Goal: Complete application form

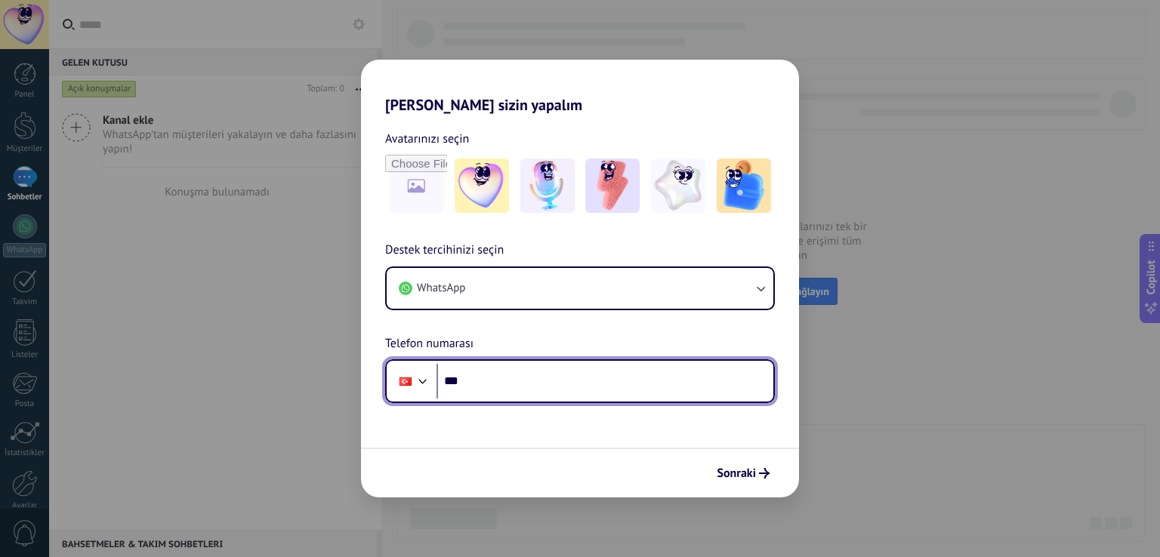
click at [464, 378] on input "***" at bounding box center [604, 381] width 337 height 35
type input "**"
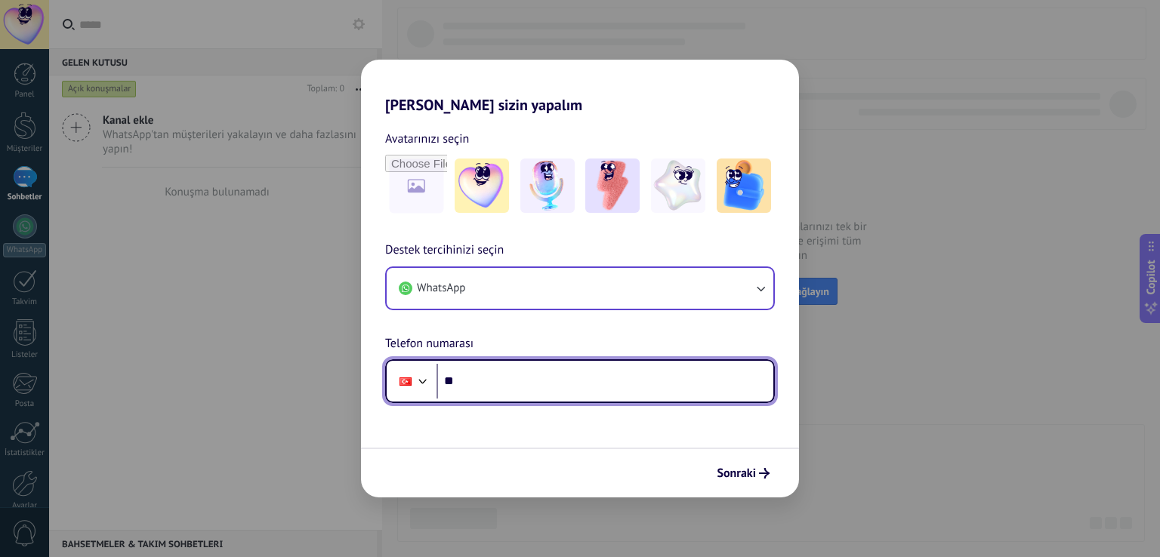
type input "**"
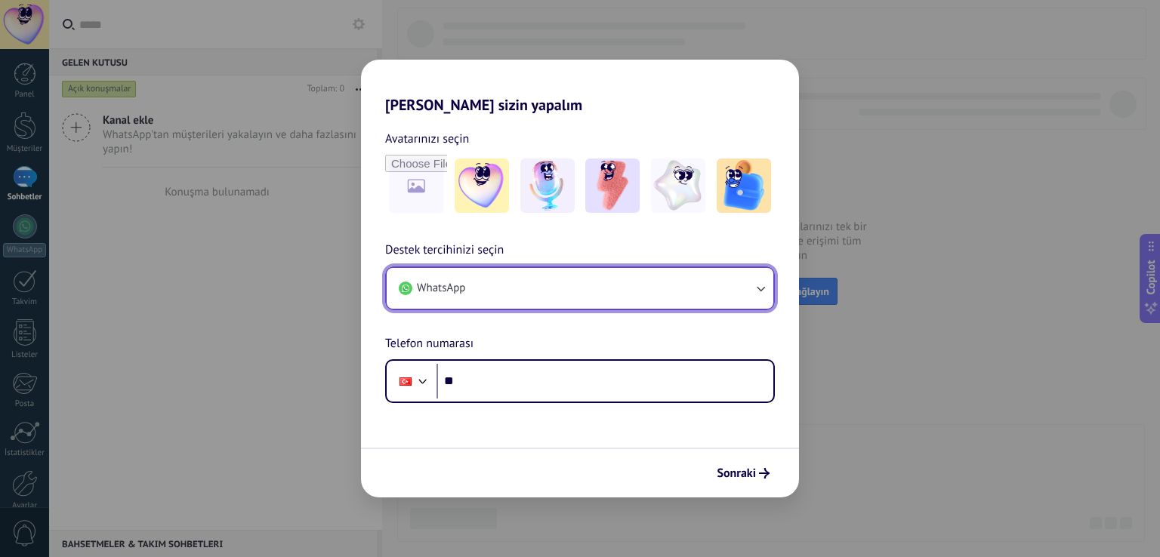
click at [492, 293] on button "WhatsApp" at bounding box center [580, 288] width 387 height 41
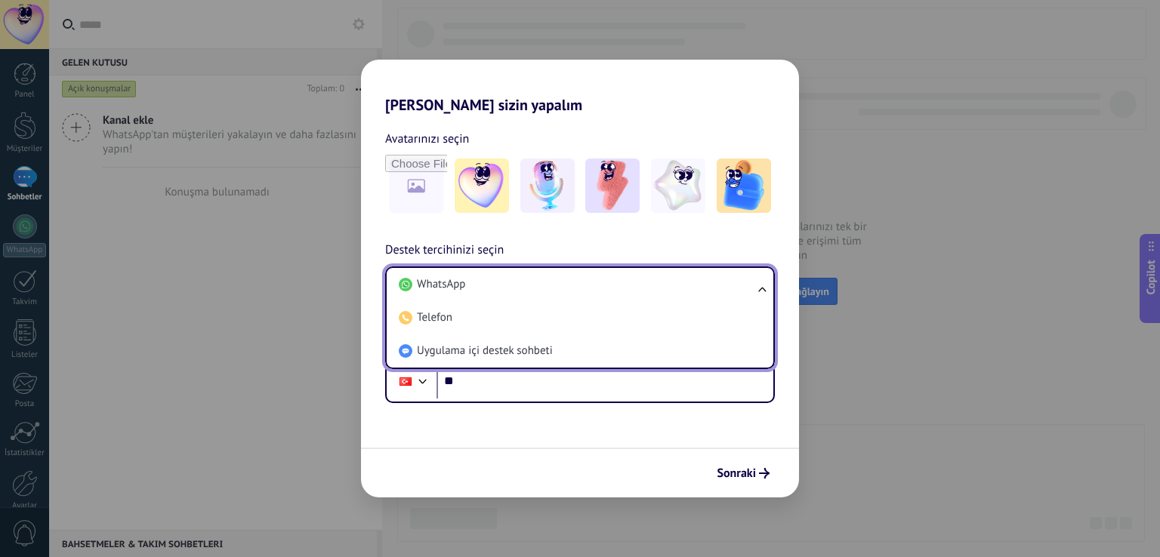
click at [768, 287] on ul "WhatsApp Telefon Uygulama içi destek sohbeti" at bounding box center [580, 317] width 390 height 103
click at [762, 290] on ul "WhatsApp Telefon Uygulama içi destek sohbeti" at bounding box center [580, 317] width 390 height 103
click at [761, 282] on ul "WhatsApp Telefon Uygulama içi destek sohbeti" at bounding box center [580, 317] width 390 height 103
click at [858, 306] on div "[PERSON_NAME] sizin yapalım Avatarınızı seçin Destek tercihinizi seçin WhatsApp…" at bounding box center [580, 278] width 1160 height 557
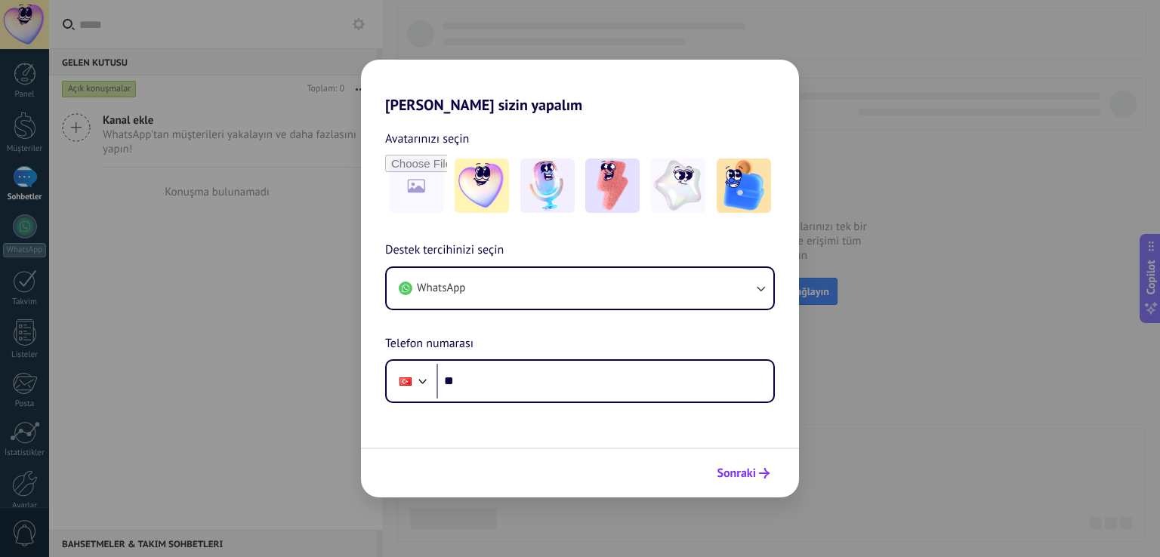
click at [754, 471] on span "Sonraki" at bounding box center [735, 473] width 39 height 11
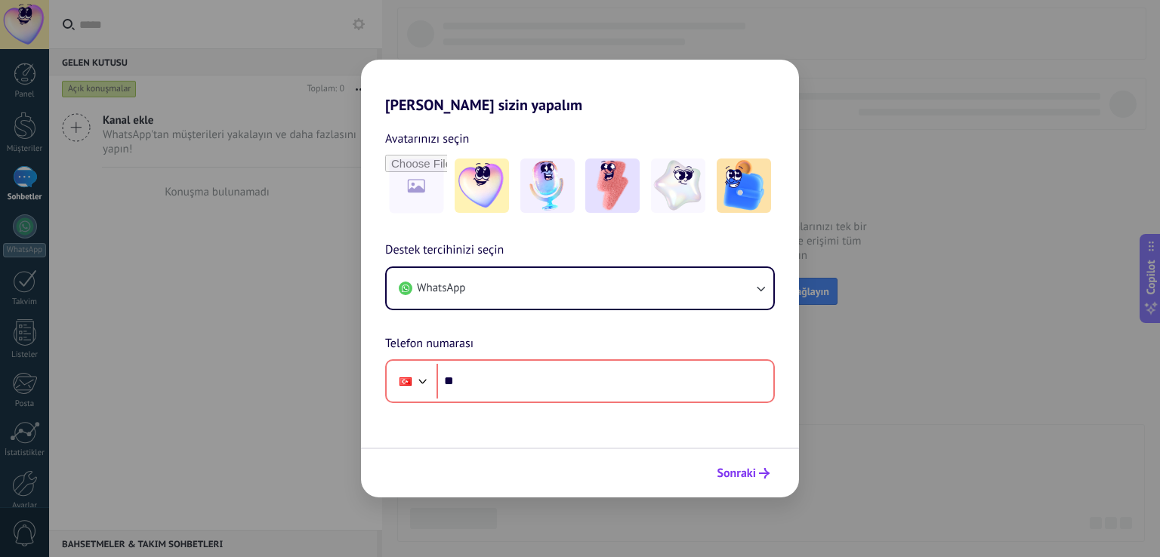
click at [750, 472] on span "Sonraki" at bounding box center [735, 473] width 39 height 11
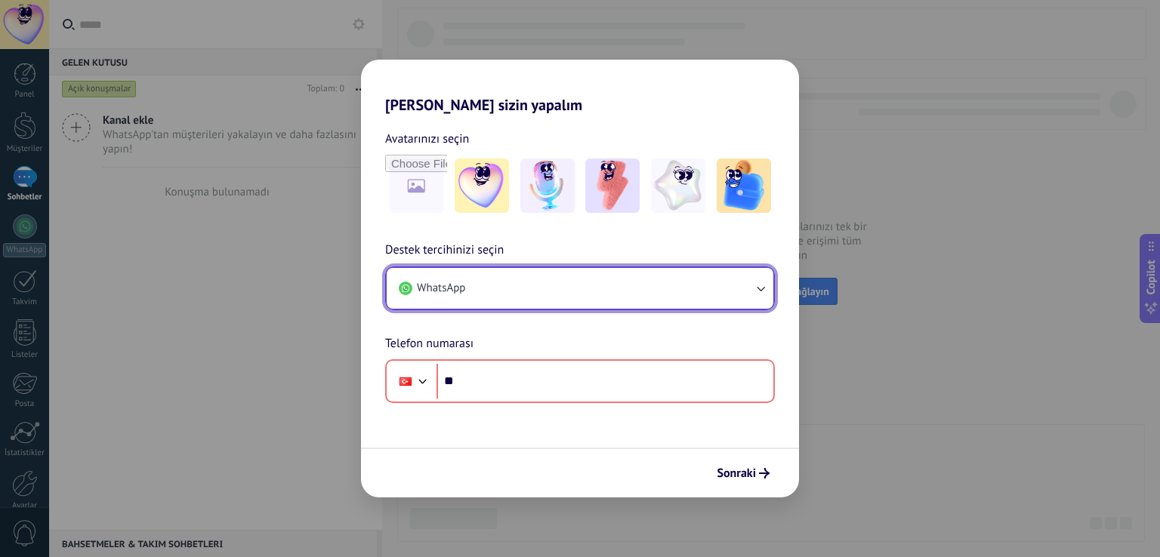
click at [761, 290] on icon "button" at bounding box center [760, 288] width 8 height 5
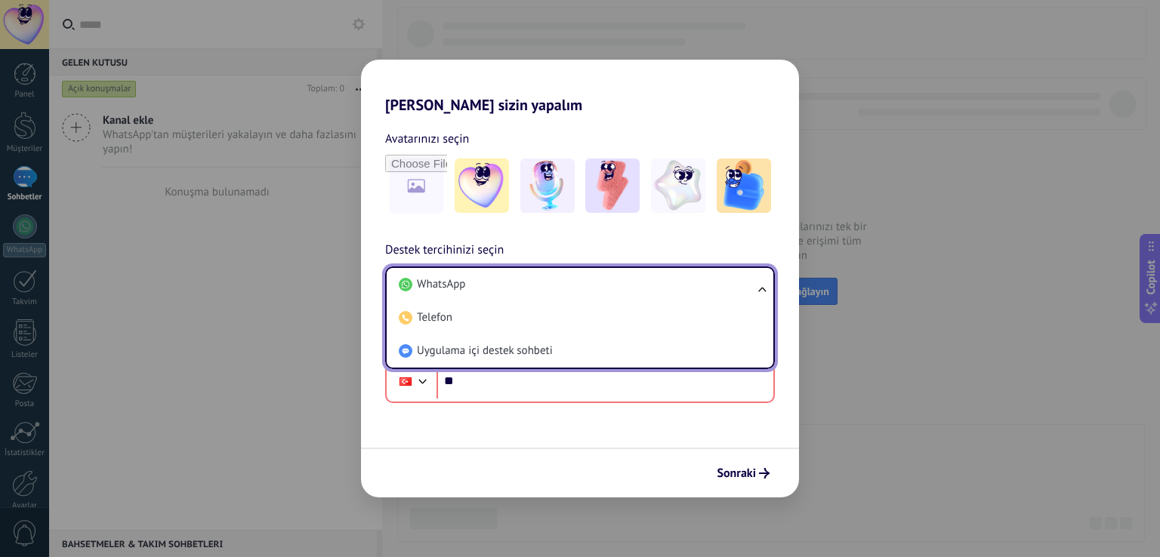
click at [761, 290] on ul "WhatsApp Telefon Uygulama içi destek sohbeti" at bounding box center [580, 317] width 390 height 103
click at [766, 277] on ul "WhatsApp Telefon Uygulama içi destek sohbeti" at bounding box center [580, 317] width 390 height 103
click at [763, 287] on ul "WhatsApp Telefon Uygulama içi destek sohbeti" at bounding box center [580, 317] width 390 height 103
click at [762, 288] on ul "WhatsApp Telefon Uygulama içi destek sohbeti" at bounding box center [580, 317] width 390 height 103
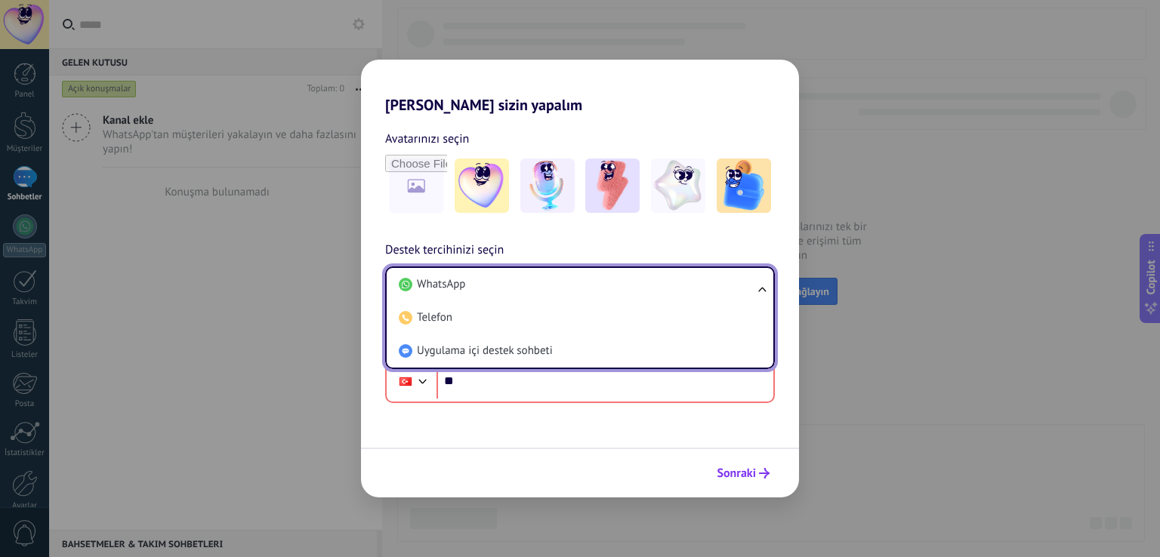
click at [740, 469] on span "Sonraki" at bounding box center [735, 473] width 39 height 11
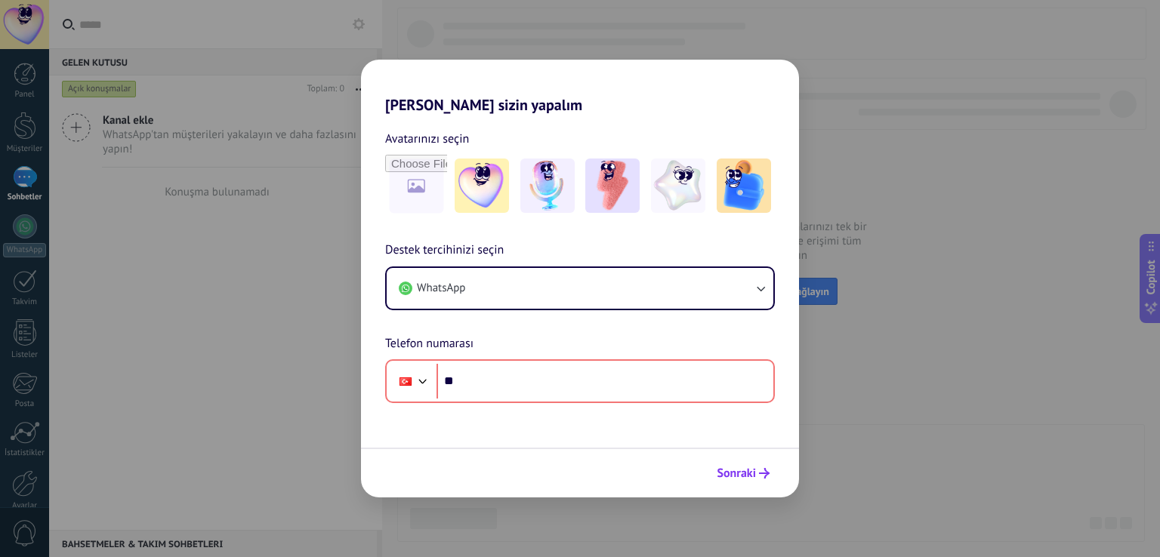
click at [745, 473] on span "Sonraki" at bounding box center [735, 473] width 39 height 11
click at [743, 475] on span "Sonraki" at bounding box center [735, 473] width 39 height 11
click at [741, 474] on span "Sonraki" at bounding box center [735, 473] width 39 height 11
click at [739, 473] on span "Sonraki" at bounding box center [735, 473] width 39 height 11
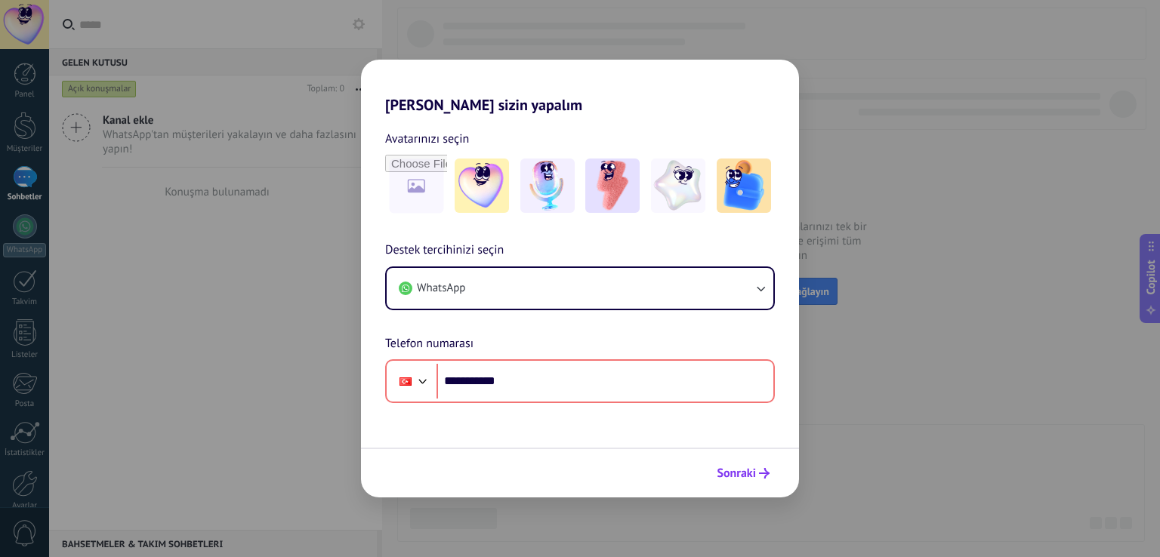
click at [739, 473] on span "Sonraki" at bounding box center [735, 473] width 39 height 11
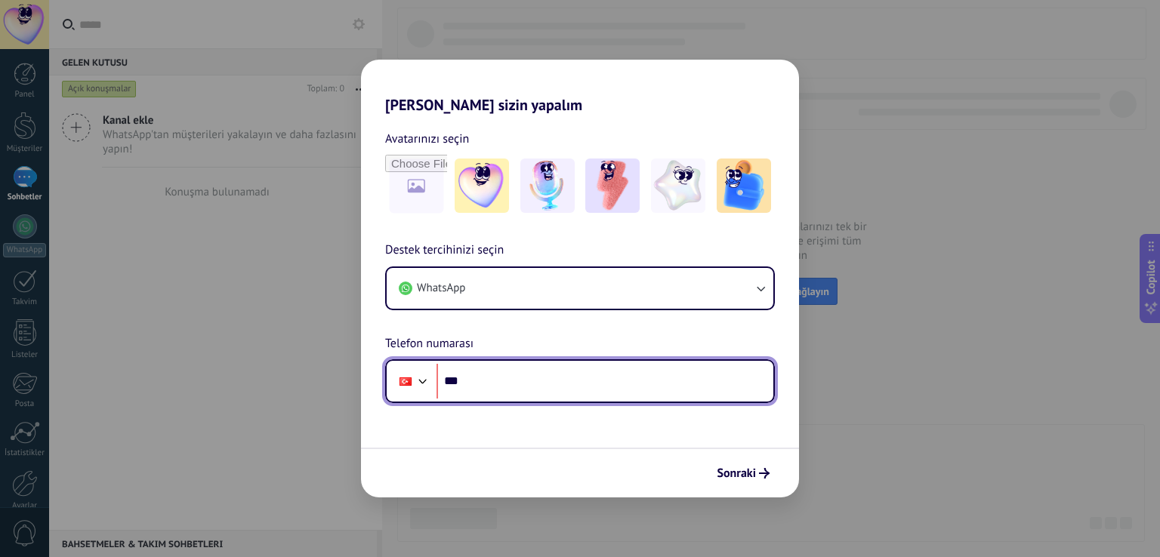
type input "**"
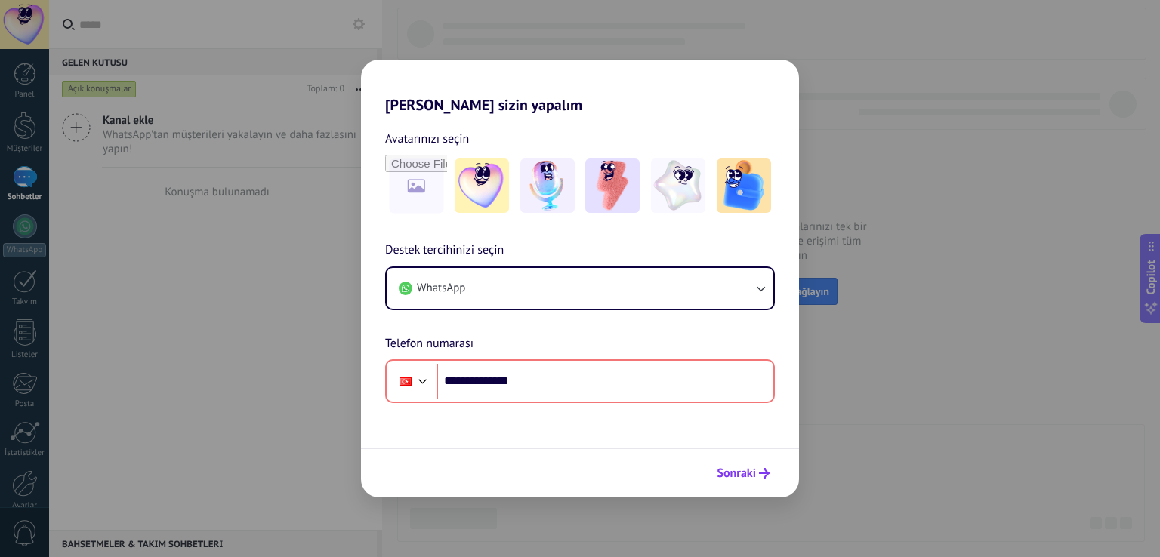
click at [738, 468] on span "Sonraki" at bounding box center [735, 473] width 39 height 11
click at [741, 473] on span "Sonraki" at bounding box center [735, 473] width 39 height 11
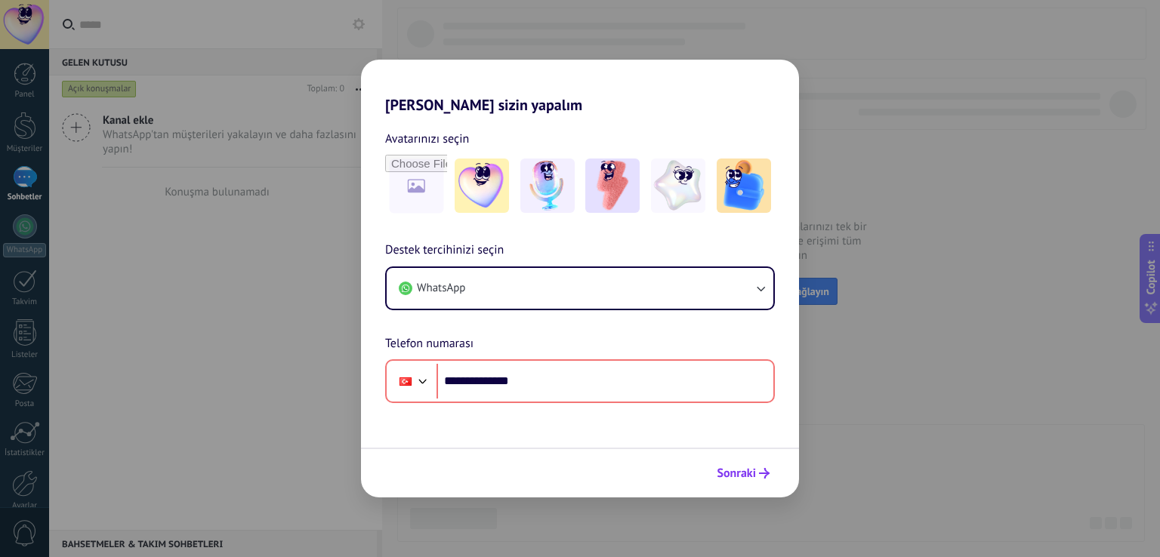
click at [741, 473] on span "Sonraki" at bounding box center [735, 473] width 39 height 11
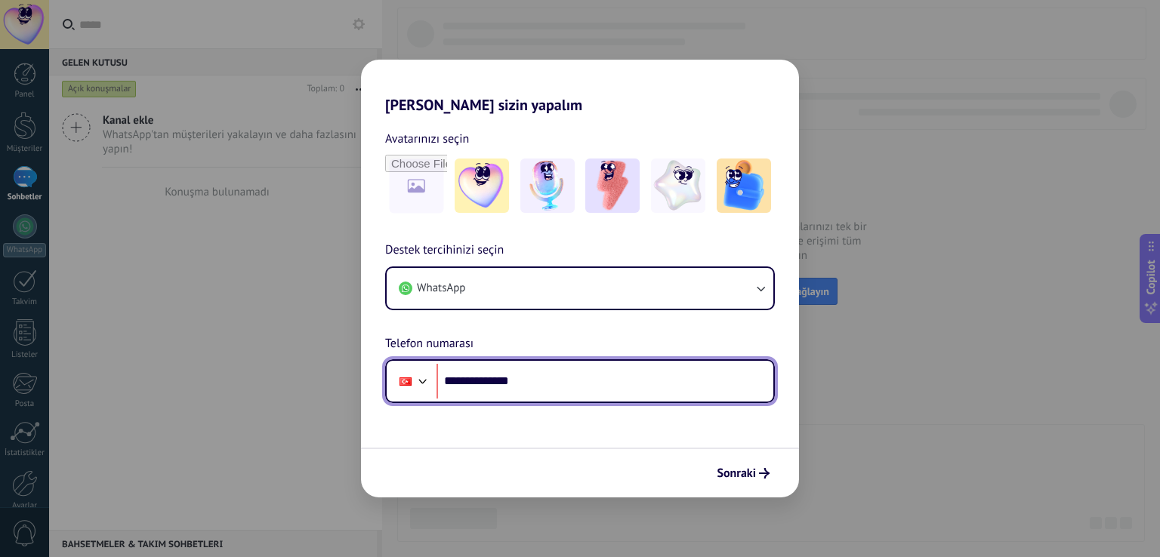
click at [560, 378] on input "**********" at bounding box center [604, 381] width 337 height 35
type input "**"
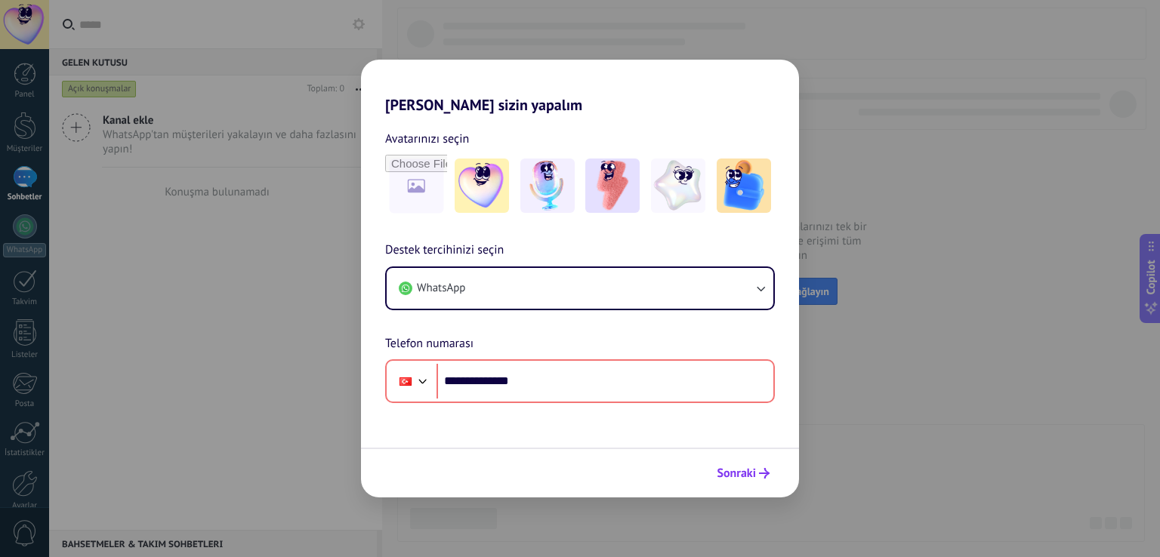
click at [728, 468] on span "Sonraki" at bounding box center [735, 473] width 39 height 11
drag, startPoint x: 728, startPoint y: 468, endPoint x: 559, endPoint y: 455, distance: 170.3
click at [591, 464] on div "Sonraki" at bounding box center [580, 473] width 438 height 50
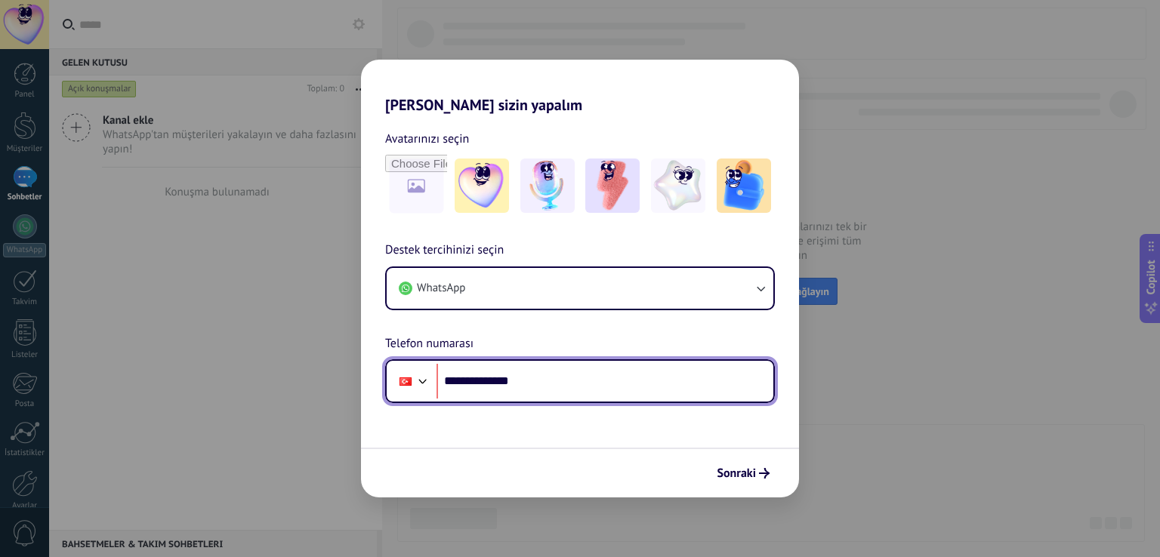
click at [426, 383] on div at bounding box center [423, 380] width 18 height 18
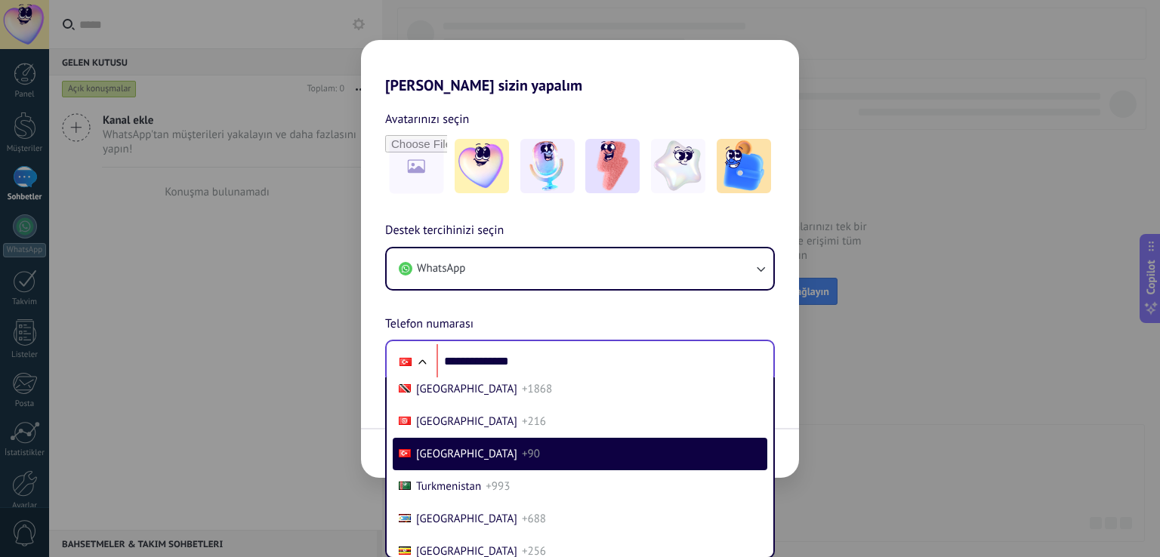
scroll to position [6260, 0]
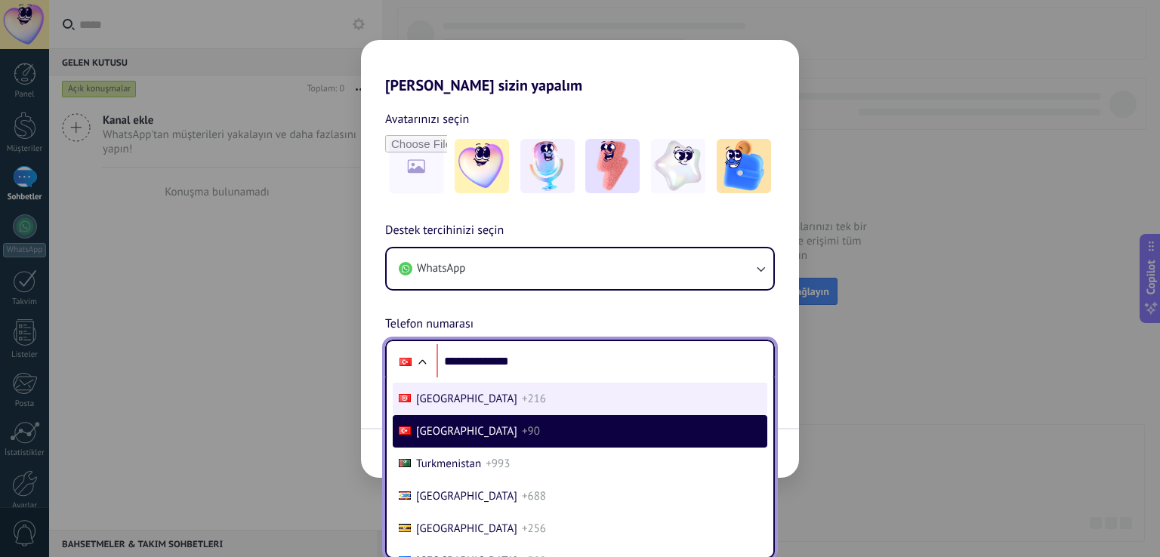
click at [468, 414] on li "Tunisia +216" at bounding box center [580, 399] width 374 height 32
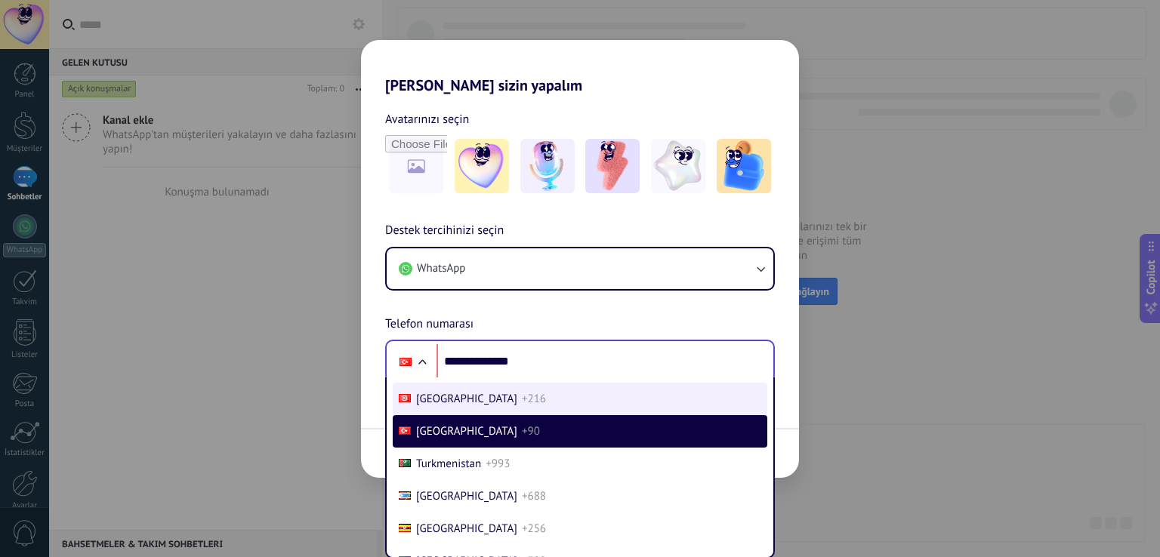
scroll to position [0, 0]
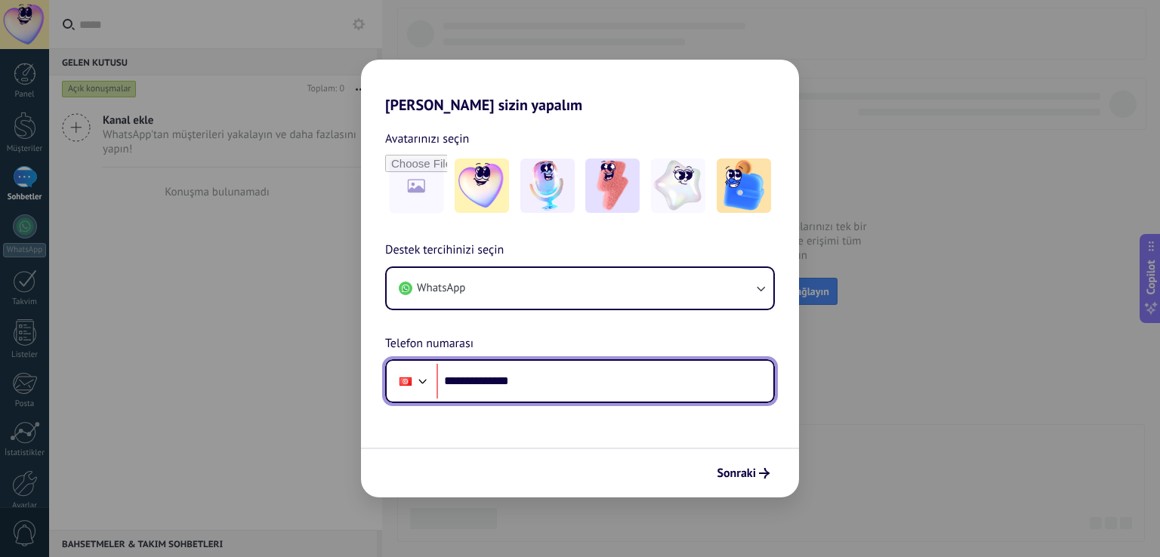
click at [420, 378] on div at bounding box center [423, 380] width 18 height 18
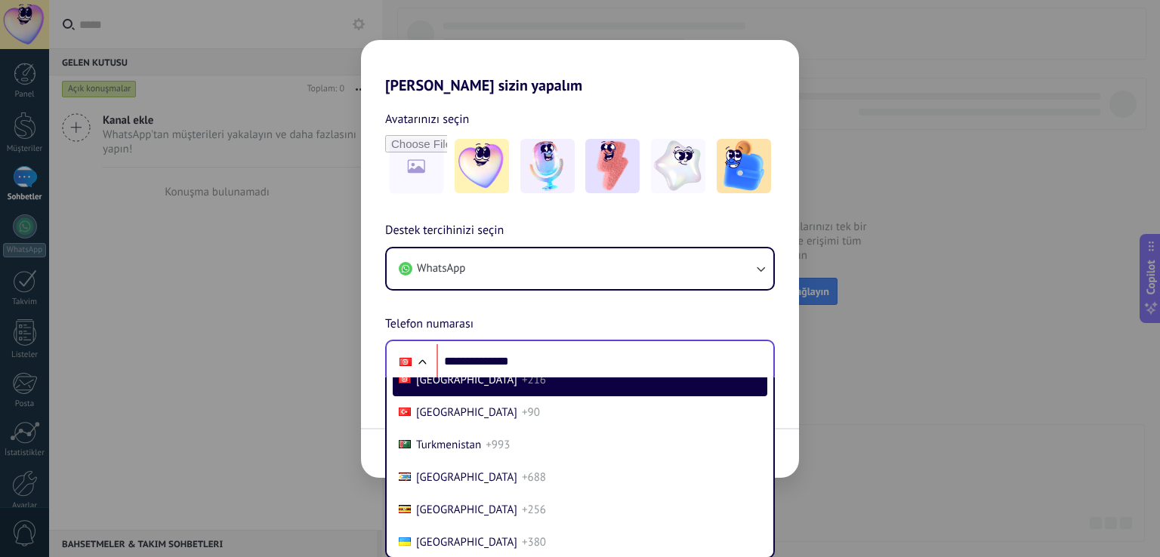
scroll to position [6296, 0]
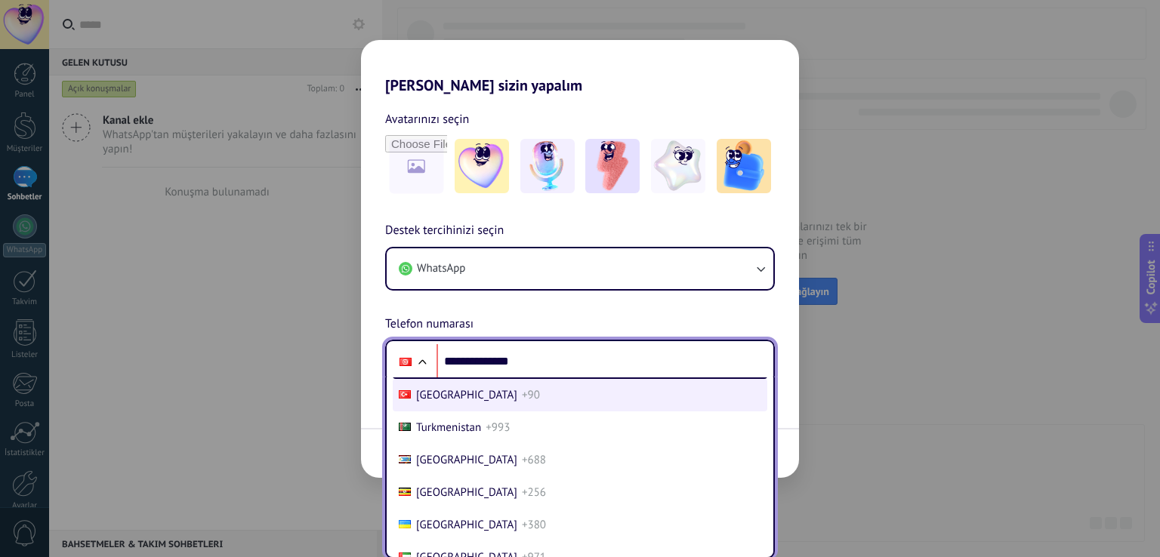
click at [522, 402] on span "+90" at bounding box center [531, 395] width 18 height 14
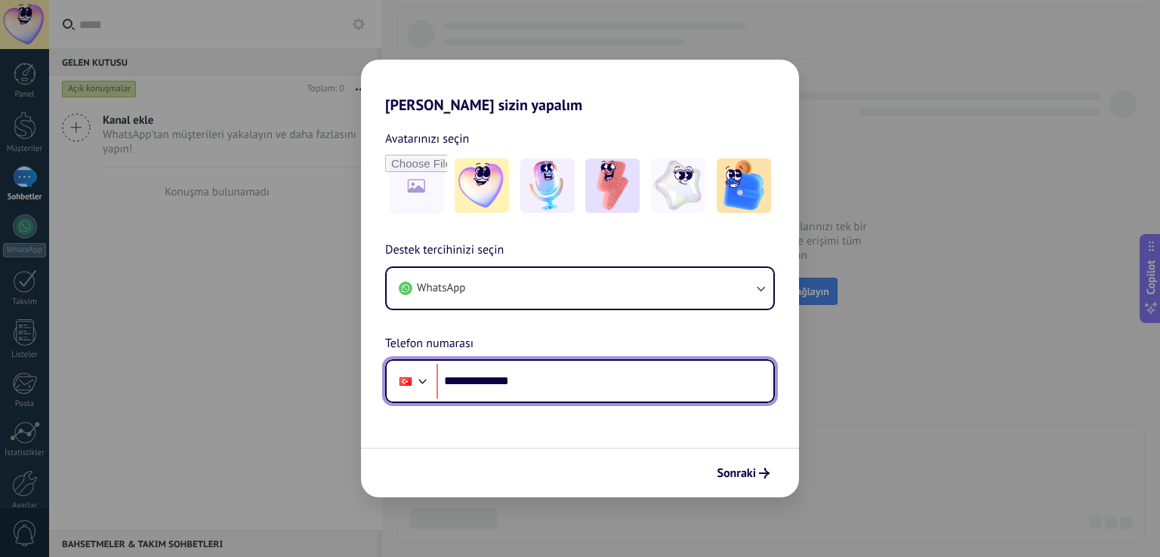
scroll to position [0, 0]
click at [537, 378] on input "**********" at bounding box center [604, 381] width 337 height 35
type input "**"
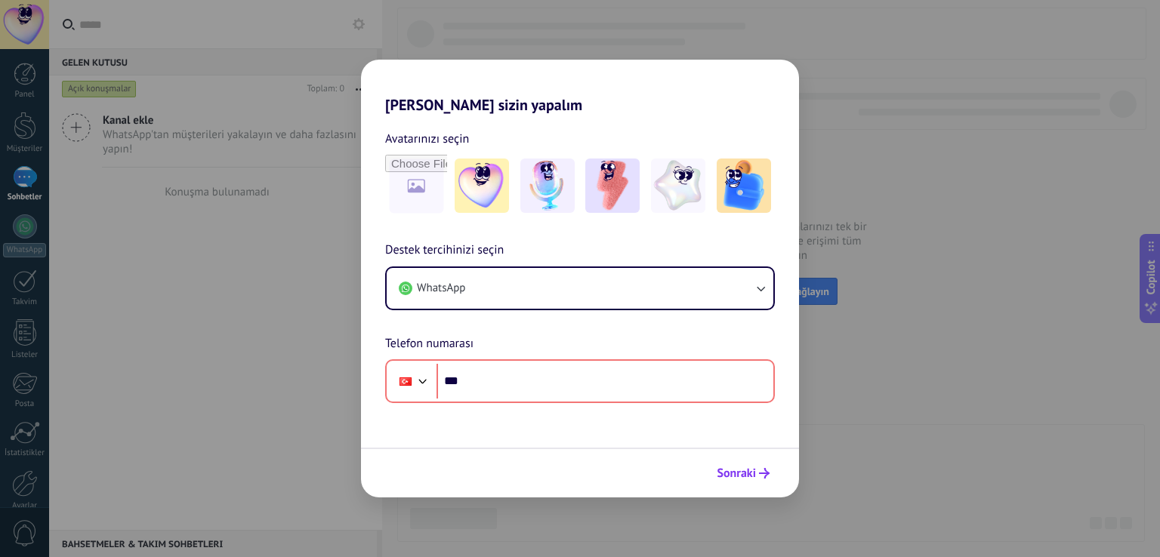
click at [730, 474] on span "Sonraki" at bounding box center [735, 473] width 39 height 11
click at [731, 473] on span "Sonraki" at bounding box center [735, 473] width 39 height 11
click at [731, 472] on span "Sonraki" at bounding box center [735, 473] width 39 height 11
click at [733, 469] on span "Sonraki" at bounding box center [735, 473] width 39 height 11
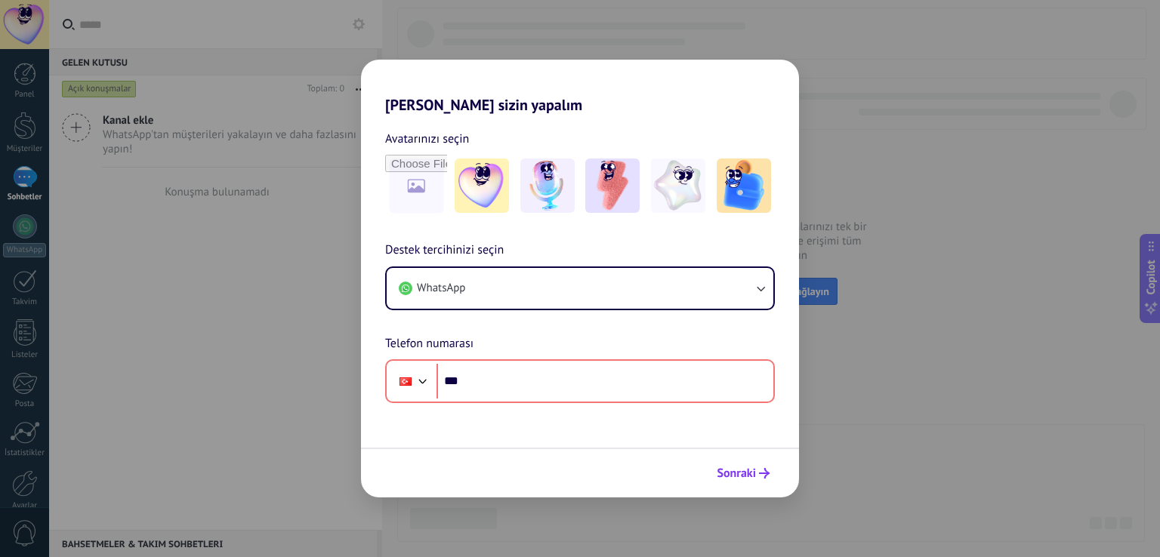
click at [734, 468] on span "Sonraki" at bounding box center [735, 473] width 39 height 11
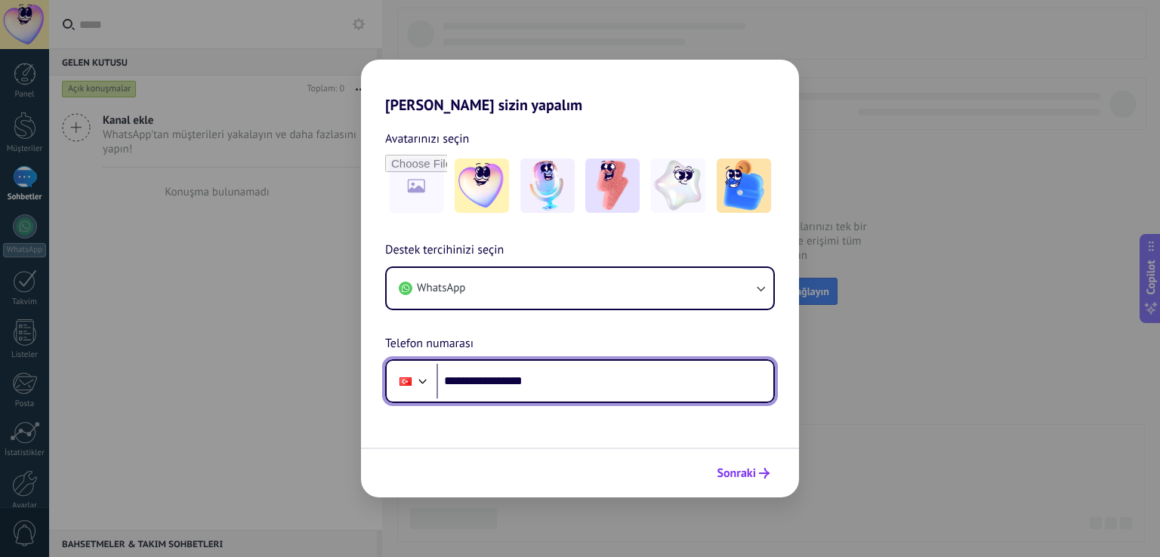
type input "**********"
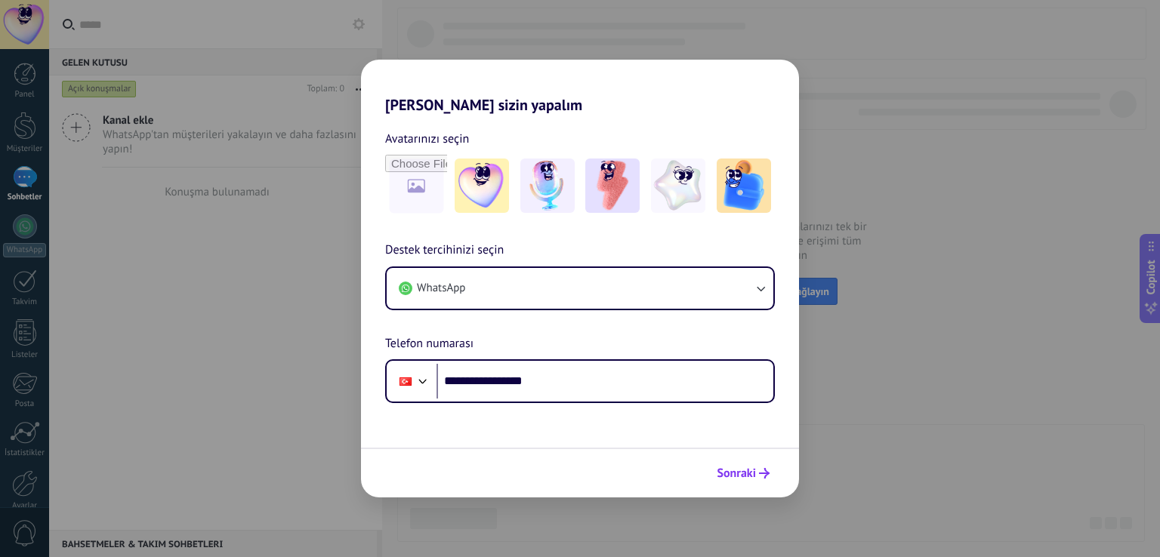
click at [735, 469] on span "Sonraki" at bounding box center [735, 473] width 39 height 11
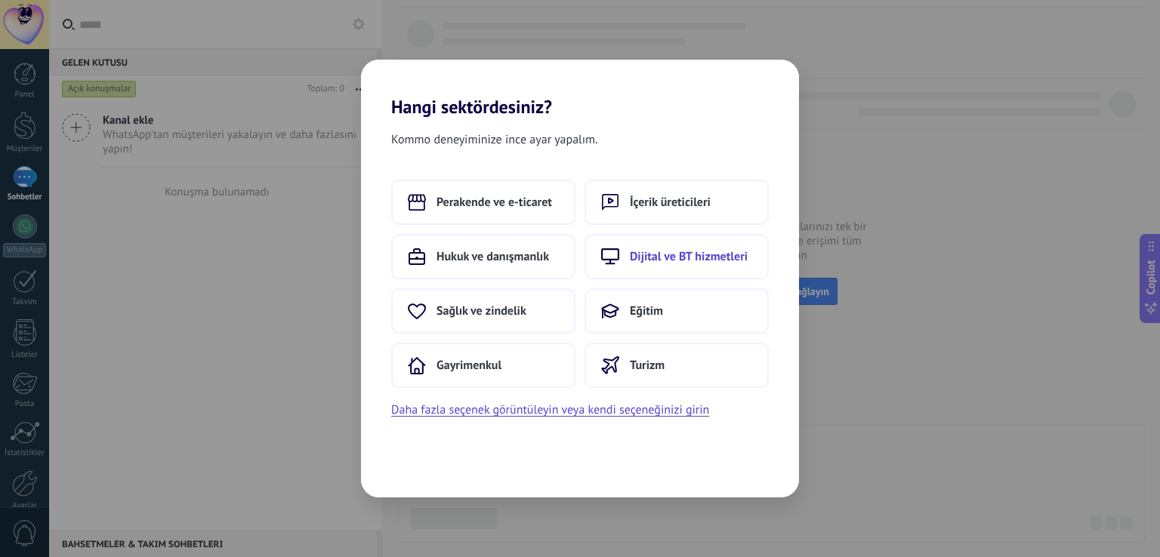
click at [692, 266] on button "Dijital ve BT hizmetleri" at bounding box center [676, 256] width 184 height 45
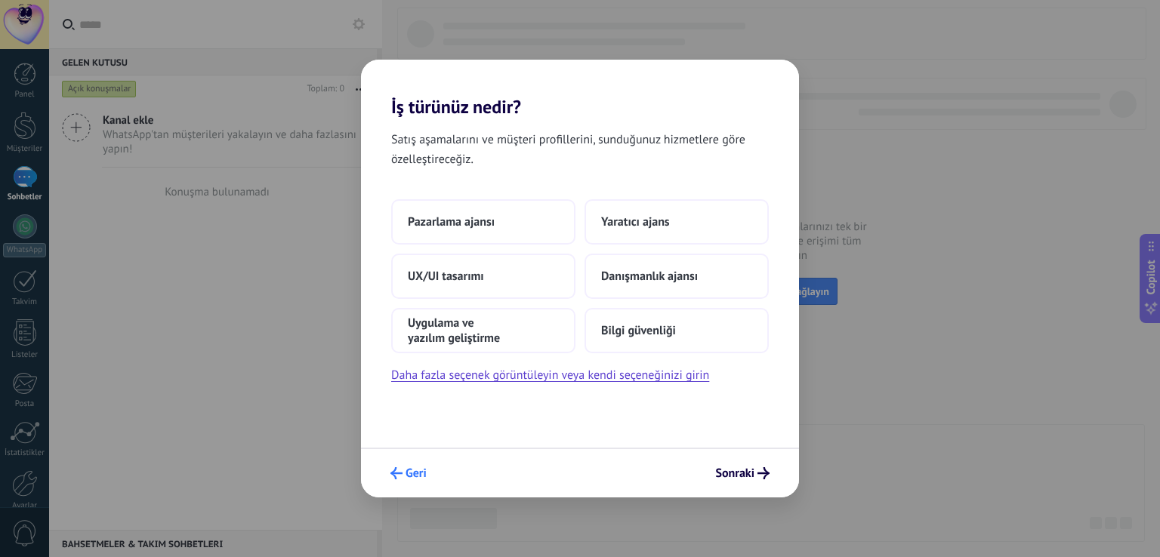
drag, startPoint x: 417, startPoint y: 473, endPoint x: 406, endPoint y: 467, distance: 12.2
click at [406, 468] on span "Geri" at bounding box center [415, 473] width 21 height 11
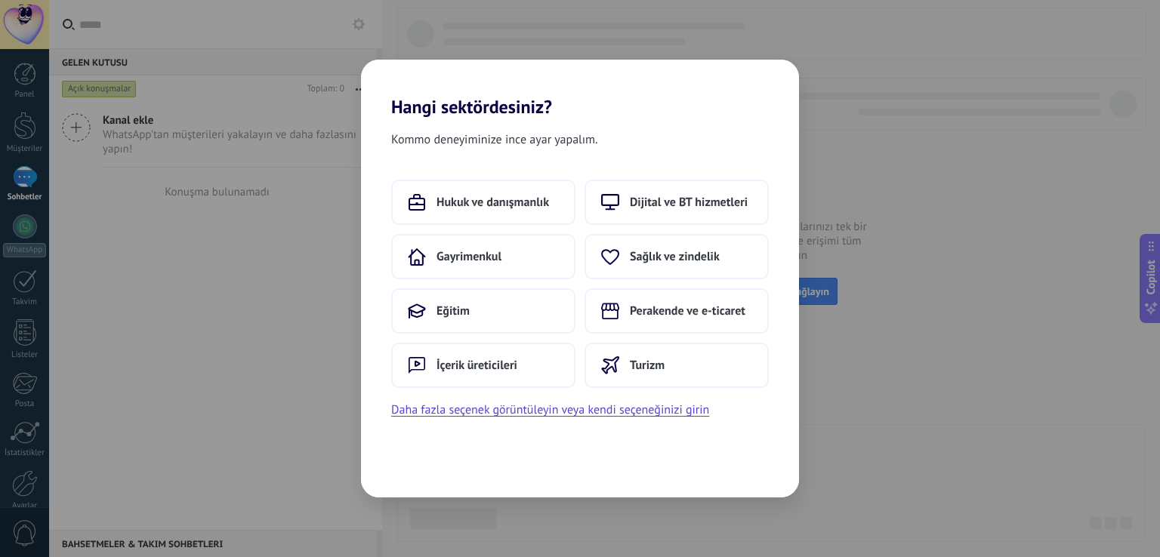
click at [223, 237] on div "Hangi sektördesiniz? Kommo deneyiminize ince [PERSON_NAME] yapalım. Hukuk ve da…" at bounding box center [580, 278] width 1160 height 557
drag, startPoint x: 223, startPoint y: 236, endPoint x: 220, endPoint y: 225, distance: 11.2
click at [222, 232] on div "Hangi sektördesiniz? Kommo deneyiminize ince [PERSON_NAME] yapalım. Hukuk ve da…" at bounding box center [580, 278] width 1160 height 557
click at [220, 225] on div "Hangi sektördesiniz? Kommo deneyiminize ince [PERSON_NAME] yapalım. Hukuk ve da…" at bounding box center [580, 278] width 1160 height 557
